Goal: Task Accomplishment & Management: Use online tool/utility

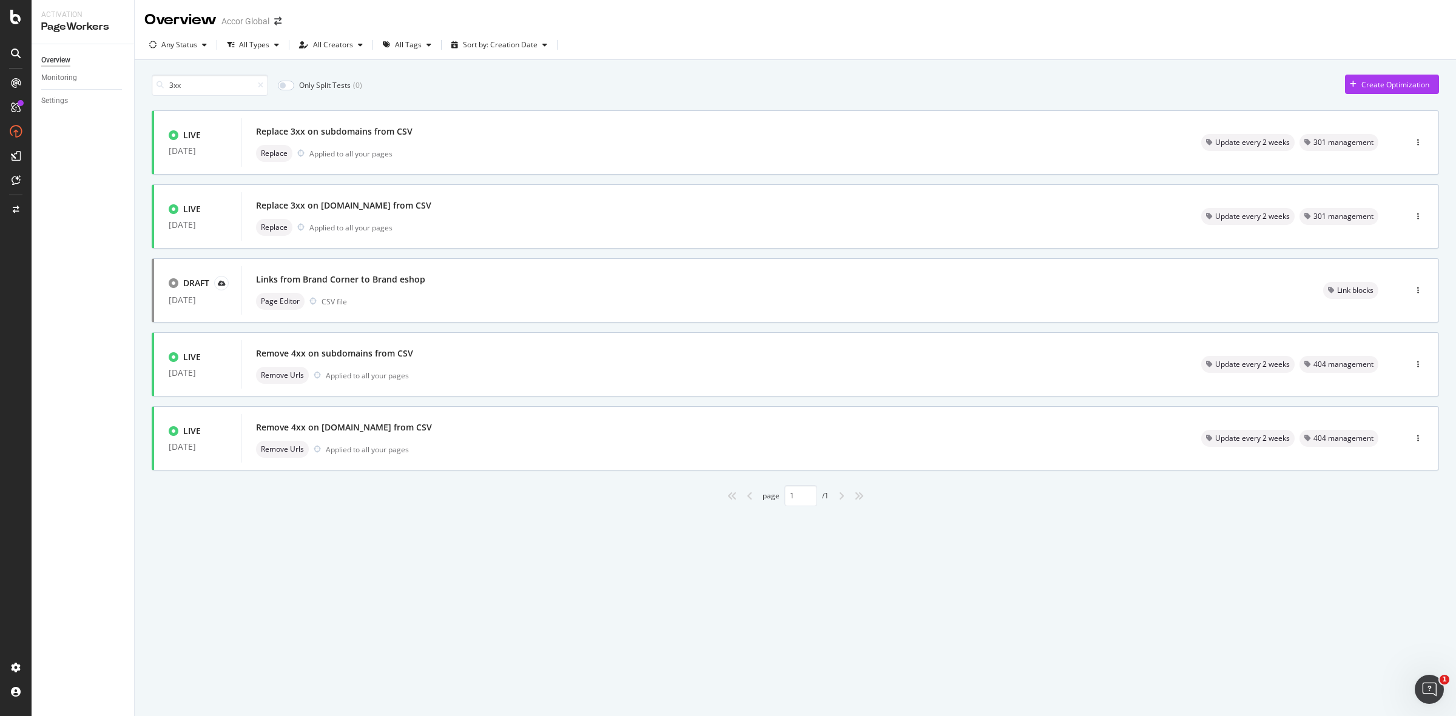
drag, startPoint x: 277, startPoint y: 18, endPoint x: 332, endPoint y: 7, distance: 56.3
click at [332, 7] on div "Overview Accor Global" at bounding box center [795, 15] width 1321 height 30
click at [277, 19] on icon "arrow-right-arrow-left" at bounding box center [277, 21] width 7 height 8
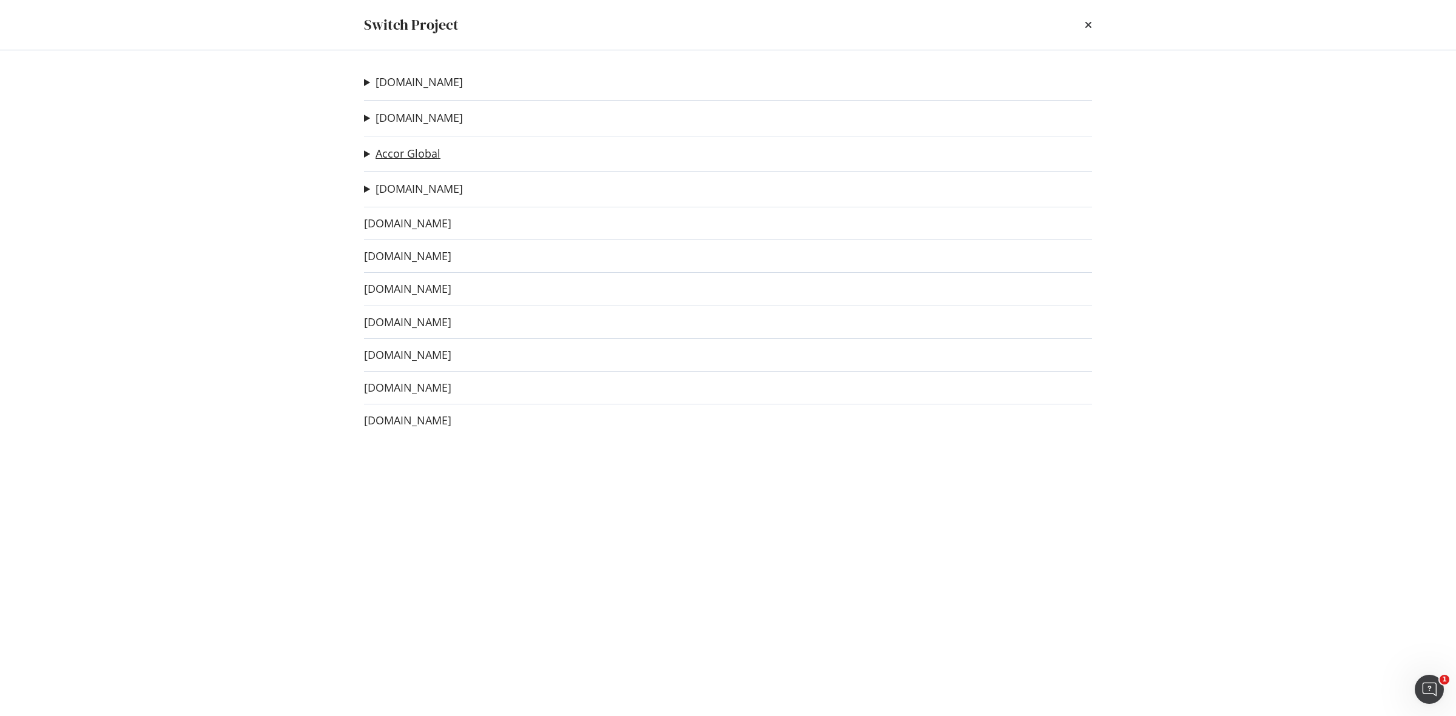
click at [417, 152] on link "Accor Global" at bounding box center [407, 153] width 65 height 13
